Goal: Task Accomplishment & Management: Use online tool/utility

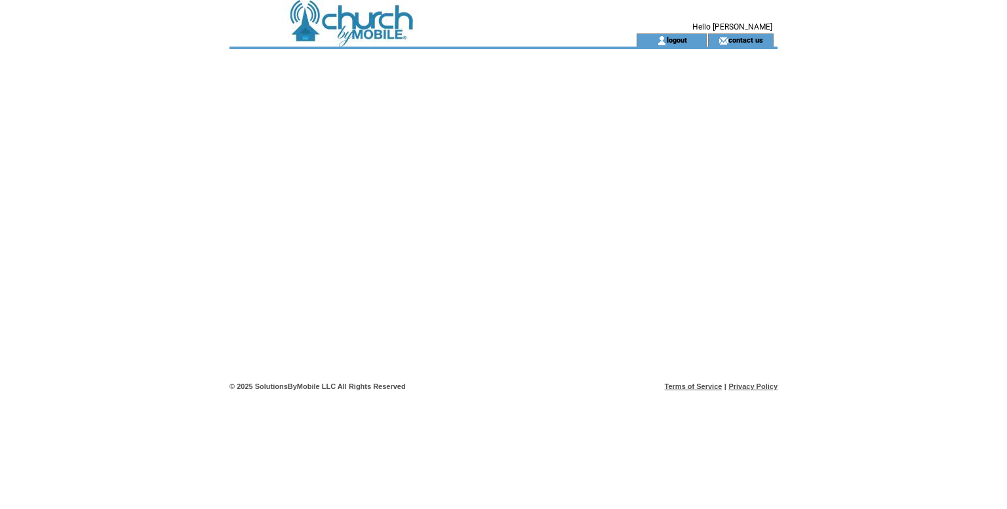
click at [372, 12] on td at bounding box center [410, 16] width 360 height 33
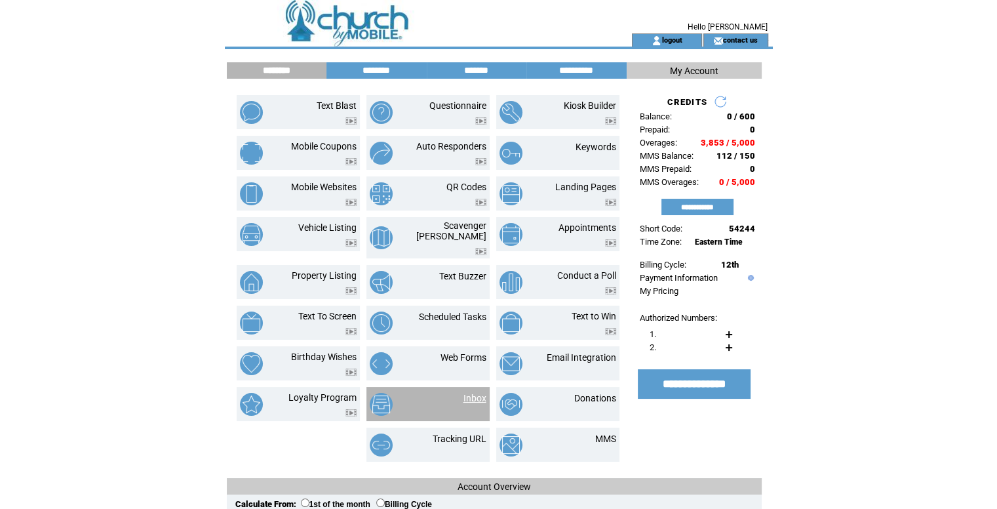
click at [465, 393] on link "Inbox" at bounding box center [475, 398] width 23 height 10
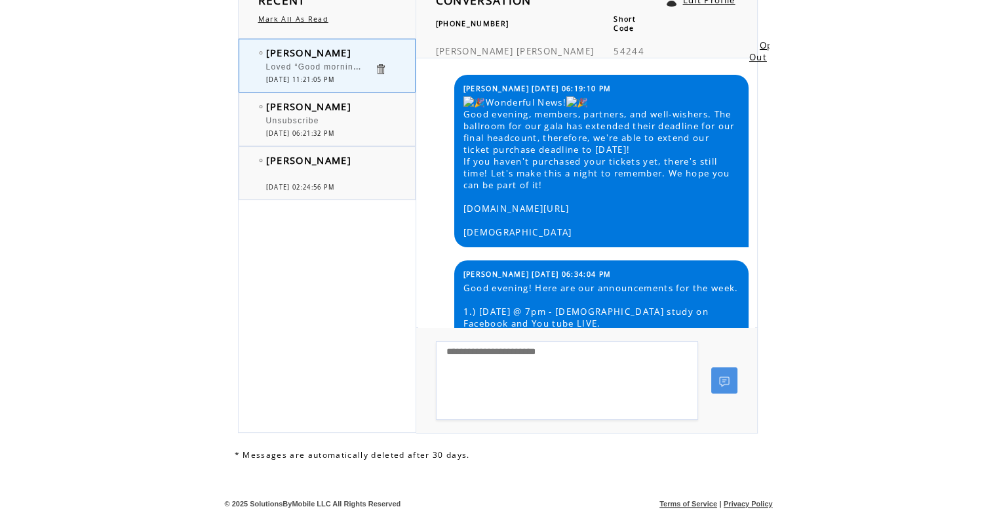
scroll to position [2005, 0]
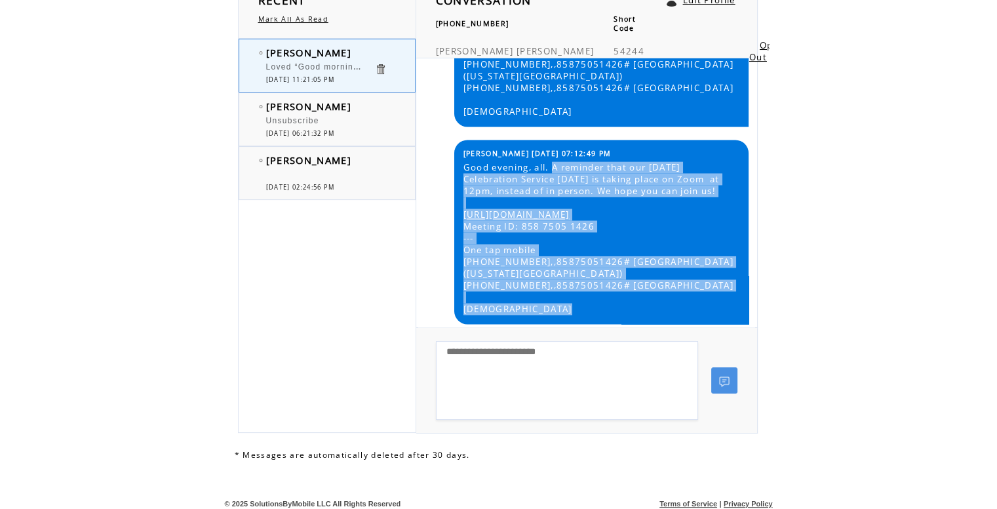
drag, startPoint x: 555, startPoint y: 178, endPoint x: 630, endPoint y: 304, distance: 146.1
click at [630, 304] on span "Good evening, all. A reminder that our Sunday Celebration Service tomorrow is t…" at bounding box center [601, 237] width 275 height 153
copy span "A reminder that our Sunday Celebration Service tomorrow is taking place on Zoom…"
